Goal: Information Seeking & Learning: Learn about a topic

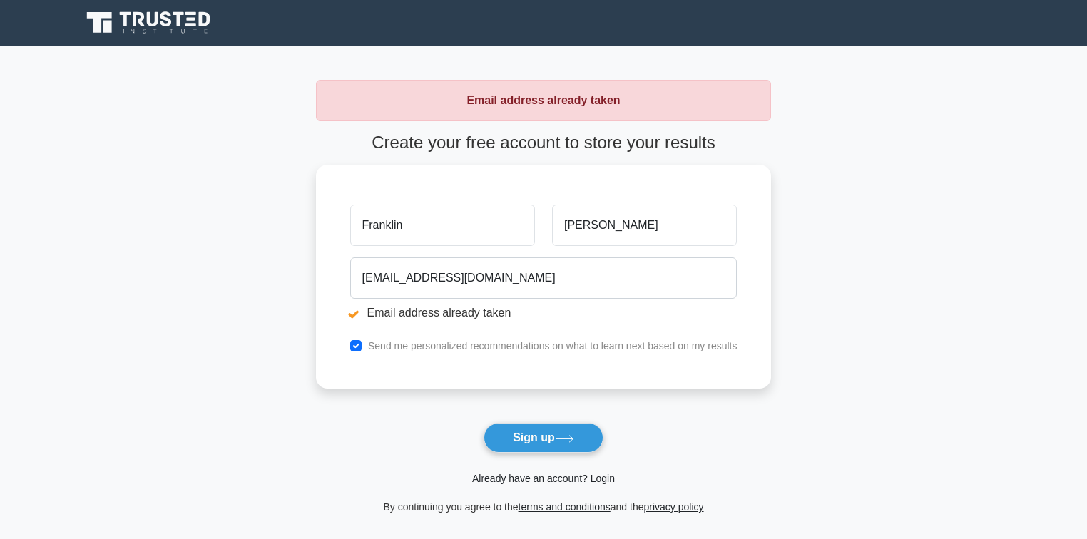
click at [195, 168] on main "Email address already taken Create your free account to store your results Fran…" at bounding box center [543, 298] width 1087 height 504
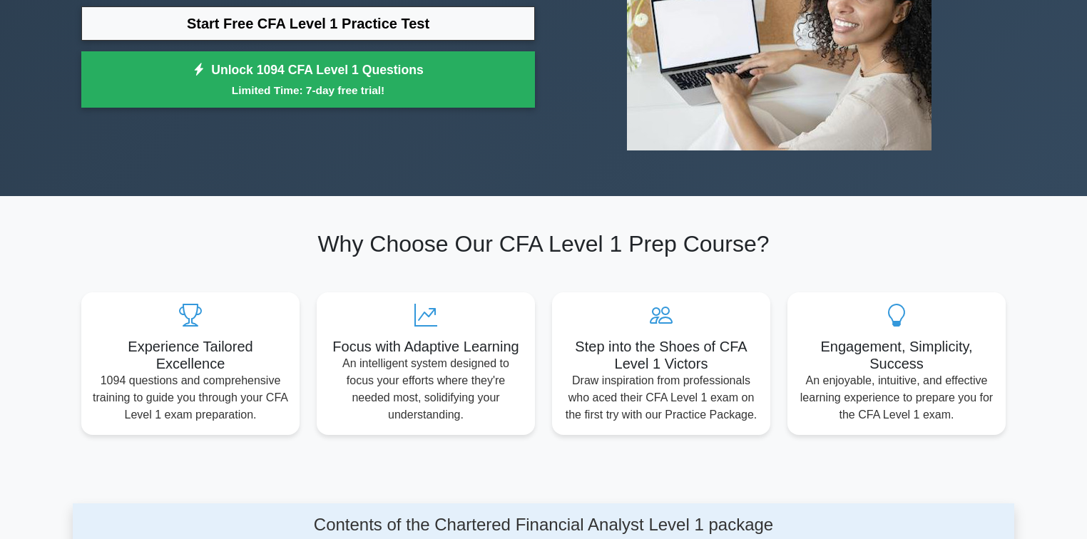
scroll to position [114, 0]
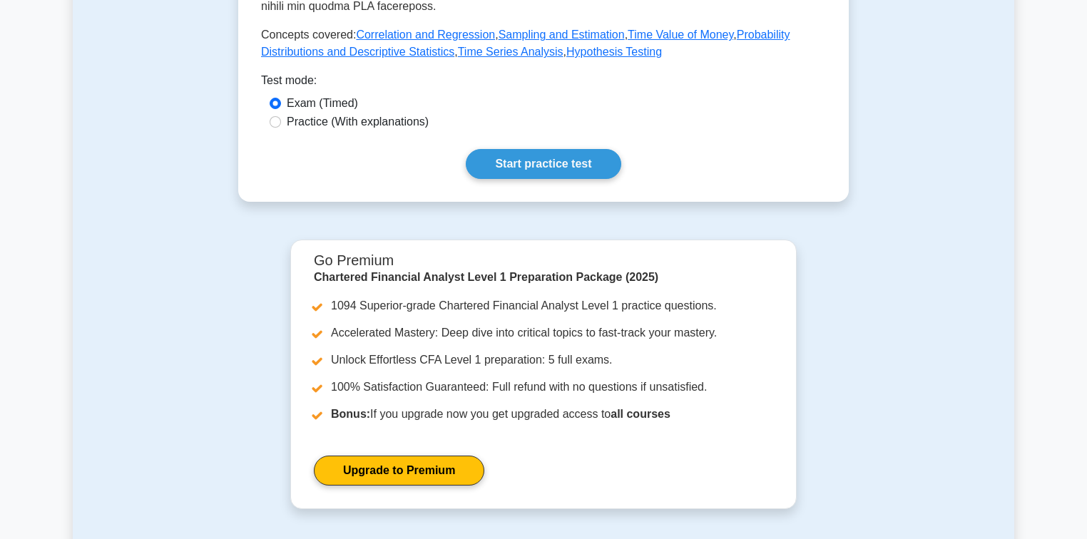
scroll to position [685, 0]
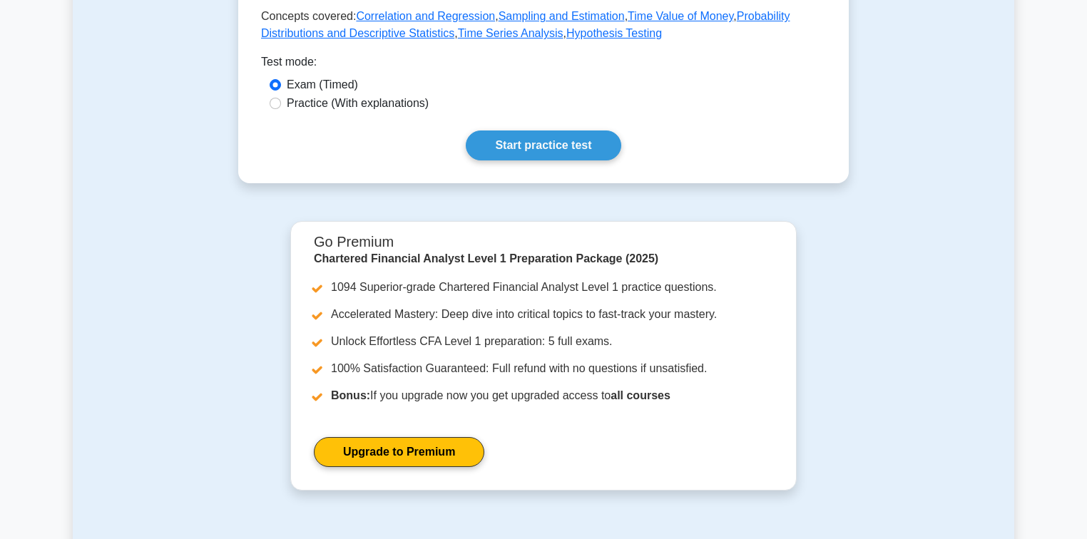
click at [325, 105] on label "Practice (With explanations)" at bounding box center [358, 103] width 142 height 17
click at [281, 105] on input "Practice (With explanations)" at bounding box center [275, 103] width 11 height 11
radio input "true"
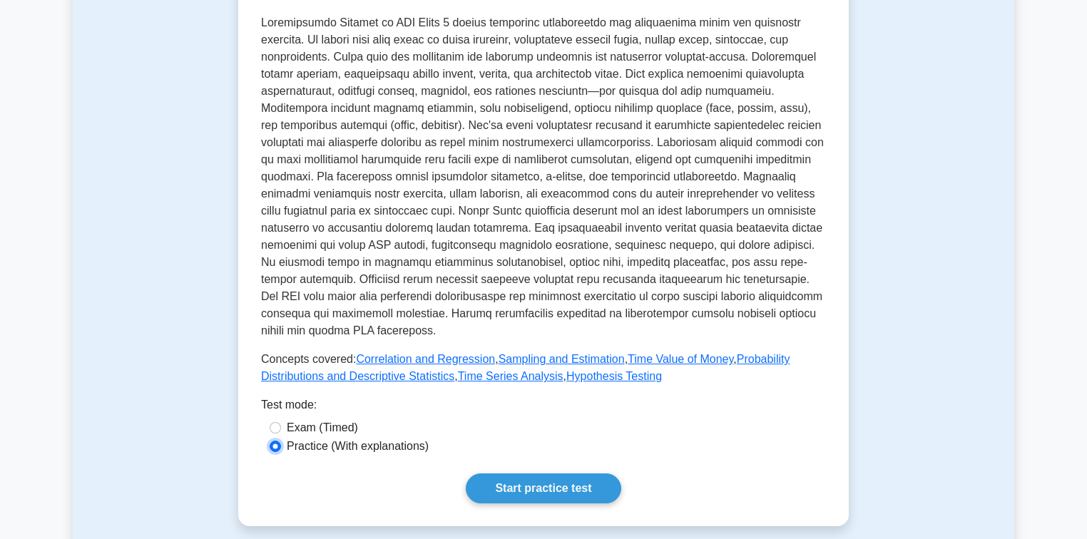
scroll to position [342, 0]
click at [319, 430] on label "Exam (Timed)" at bounding box center [322, 427] width 71 height 17
click at [281, 430] on input "Exam (Timed)" at bounding box center [275, 427] width 11 height 11
radio input "true"
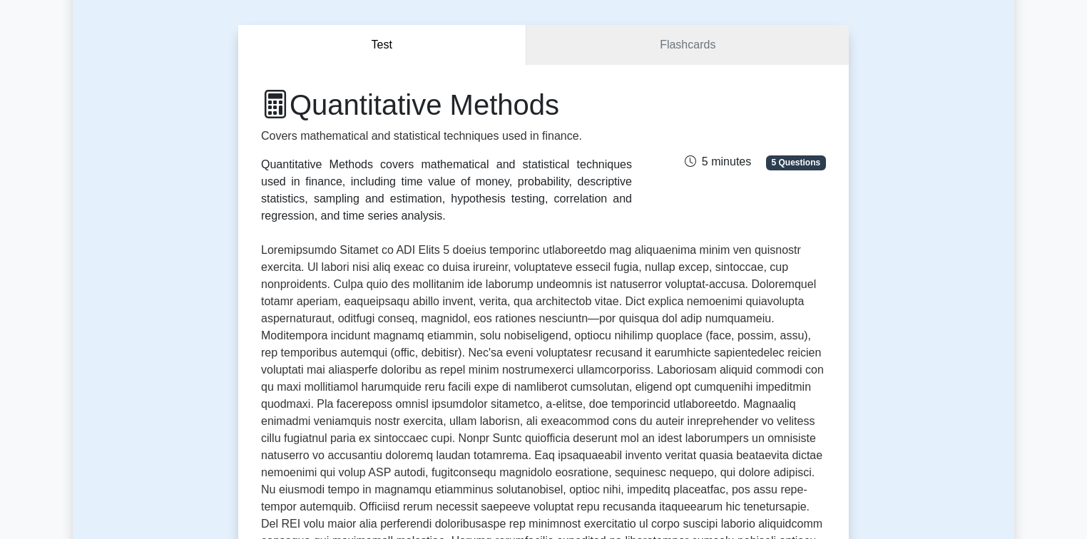
scroll to position [114, 0]
click at [666, 41] on link "Flashcards" at bounding box center [688, 45] width 322 height 41
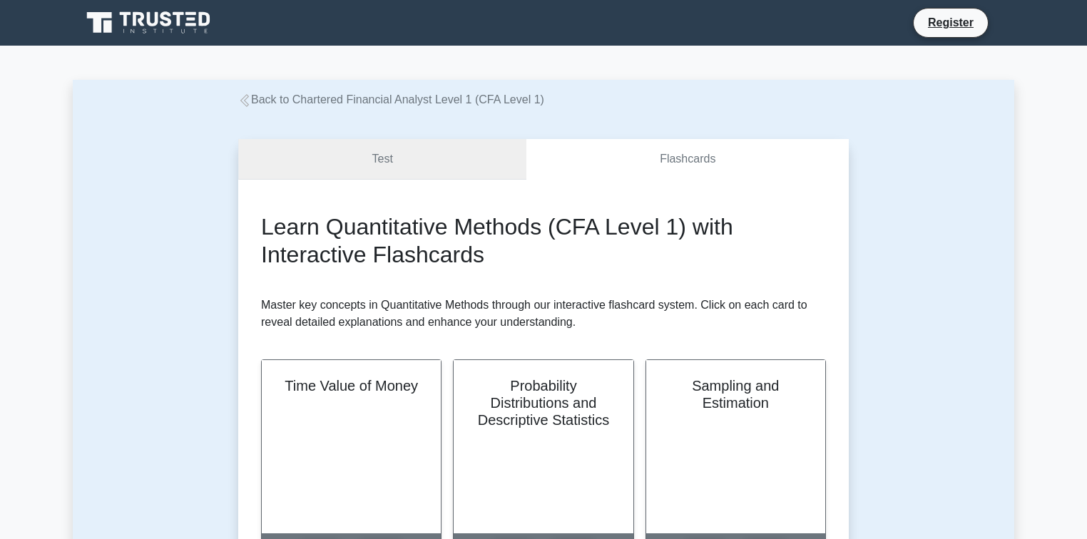
click at [397, 163] on link "Test" at bounding box center [382, 159] width 288 height 41
